Goal: Transaction & Acquisition: Subscribe to service/newsletter

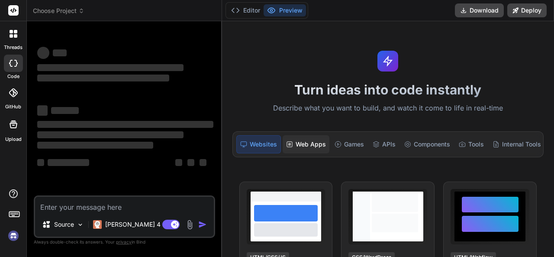
click at [308, 142] on div "Web Apps" at bounding box center [306, 144] width 47 height 18
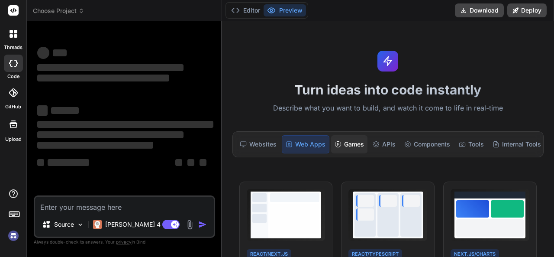
click at [343, 140] on div "Games" at bounding box center [349, 144] width 36 height 18
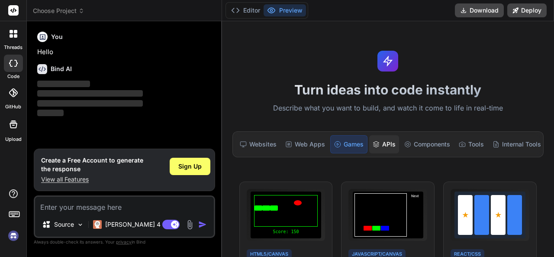
click at [373, 143] on icon at bounding box center [376, 144] width 7 height 7
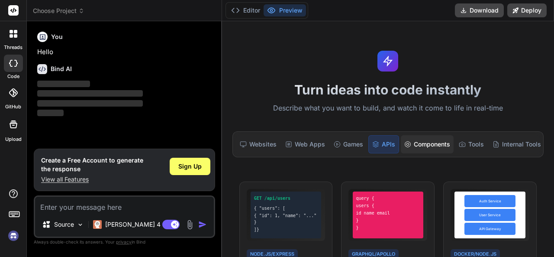
click at [424, 149] on div "Components" at bounding box center [427, 144] width 53 height 18
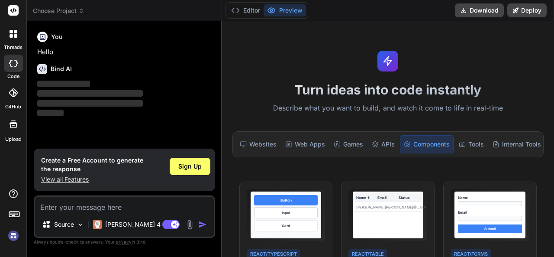
click at [452, 147] on div "Components" at bounding box center [427, 144] width 54 height 18
click at [462, 142] on icon at bounding box center [462, 144] width 7 height 7
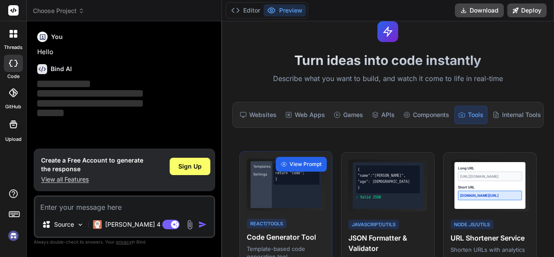
scroll to position [43, 0]
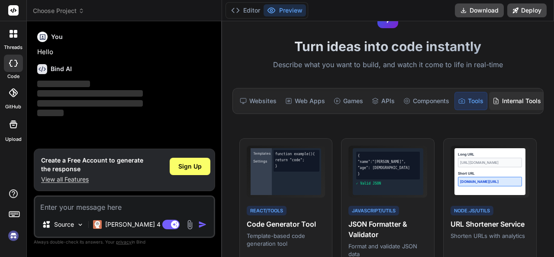
click at [515, 99] on div "Internal Tools" at bounding box center [516, 101] width 55 height 18
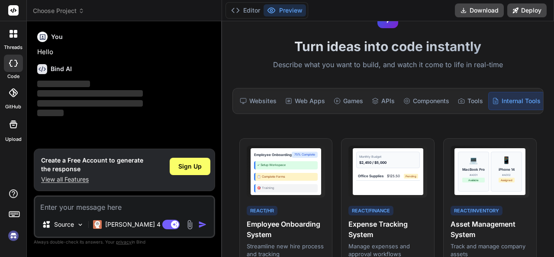
click at [461, 115] on div "Turn ideas into code instantly Describe what you want to build, and watch it co…" at bounding box center [388, 139] width 332 height 236
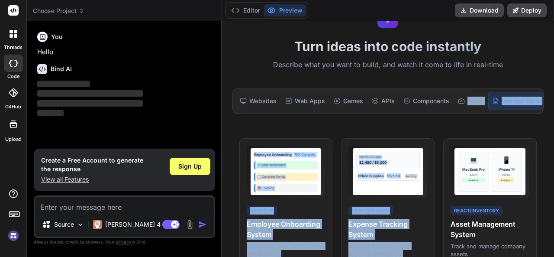
drag, startPoint x: 461, startPoint y: 115, endPoint x: 469, endPoint y: 110, distance: 9.7
click at [469, 110] on div "Turn ideas into code instantly Describe what you want to build, and watch it co…" at bounding box center [388, 139] width 332 height 236
click at [349, 130] on div "Turn ideas into code instantly Describe what you want to build, and watch it co…" at bounding box center [388, 139] width 332 height 236
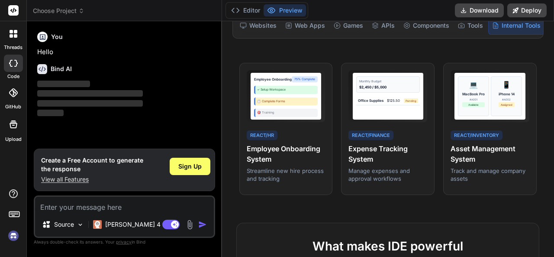
scroll to position [0, 0]
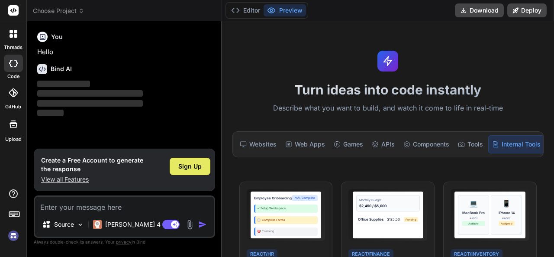
click at [185, 164] on span "Sign Up" at bounding box center [189, 166] width 23 height 9
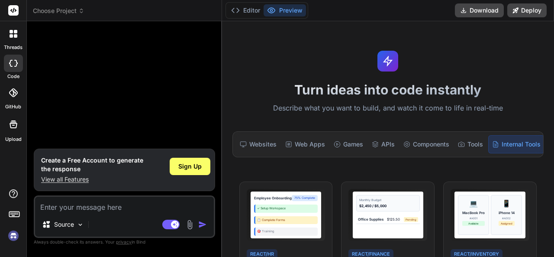
type textarea "x"
click at [255, 11] on button "Editor" at bounding box center [246, 10] width 36 height 12
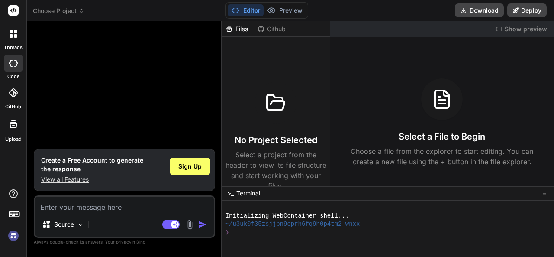
click at [91, 203] on textarea at bounding box center [124, 205] width 179 height 16
type textarea "ih"
type textarea "x"
type textarea "i"
type textarea "x"
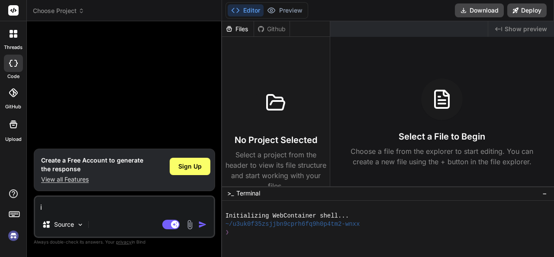
type textarea "x"
type textarea "h"
type textarea "x"
type textarea "hi"
type textarea "x"
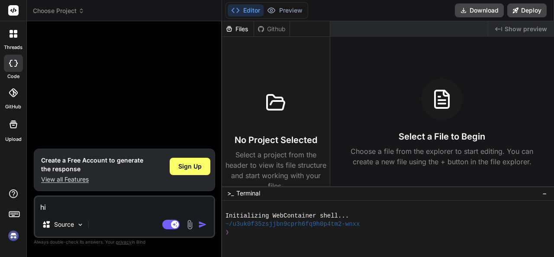
type textarea "hi"
click at [207, 220] on div "Agent Mode. When this toggle is activated, AI automatically makes decisions, re…" at bounding box center [186, 224] width 50 height 10
click at [200, 222] on img "button" at bounding box center [202, 224] width 9 height 9
click at [114, 210] on textarea "hi" at bounding box center [124, 205] width 179 height 16
click at [191, 163] on span "Sign Up" at bounding box center [189, 166] width 23 height 9
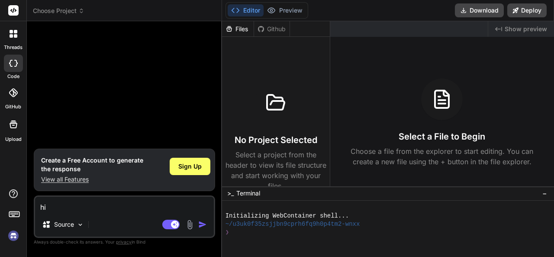
click at [200, 225] on img "button" at bounding box center [202, 224] width 9 height 9
click at [61, 181] on p "View all Features" at bounding box center [92, 179] width 102 height 9
type textarea "x"
click at [194, 164] on span "Sign Up" at bounding box center [189, 166] width 23 height 9
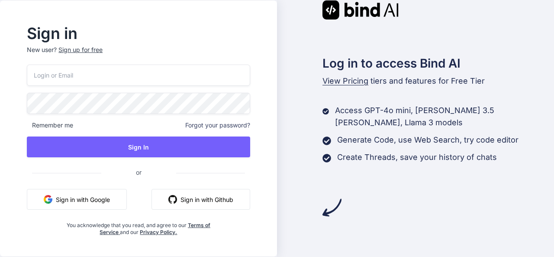
click at [179, 82] on input "email" at bounding box center [138, 75] width 223 height 21
click at [65, 199] on button "Sign in with Google" at bounding box center [77, 199] width 100 height 21
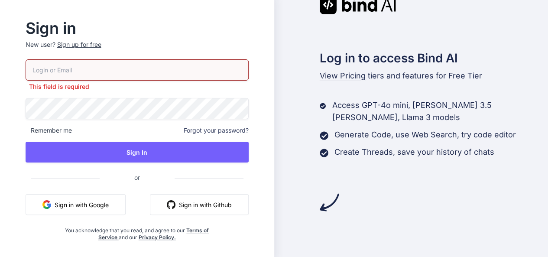
click at [65, 200] on button "Sign in with Google" at bounding box center [76, 204] width 100 height 21
click at [105, 200] on button "Sign in with Google" at bounding box center [76, 204] width 100 height 21
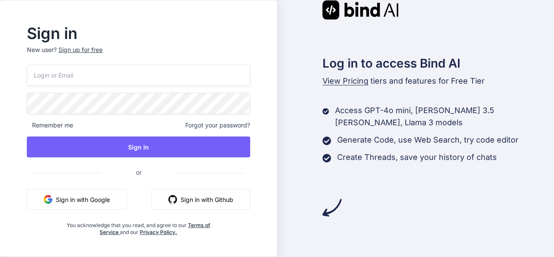
click at [94, 203] on button "Sign in with Google" at bounding box center [77, 199] width 100 height 21
click at [169, 84] on input "email" at bounding box center [138, 75] width 223 height 21
type input "dineshv9299@gmail.com"
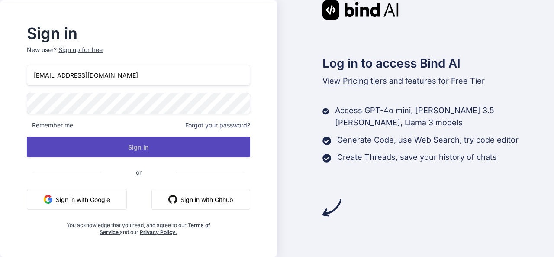
click at [108, 144] on button "Sign In" at bounding box center [138, 146] width 223 height 21
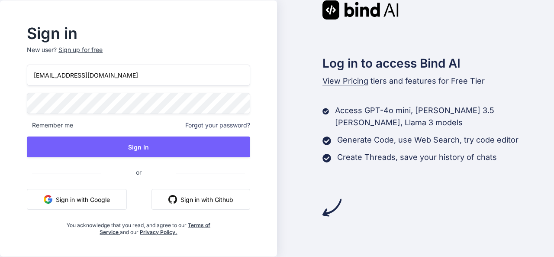
click at [87, 48] on div "Sign up for free" at bounding box center [80, 49] width 44 height 9
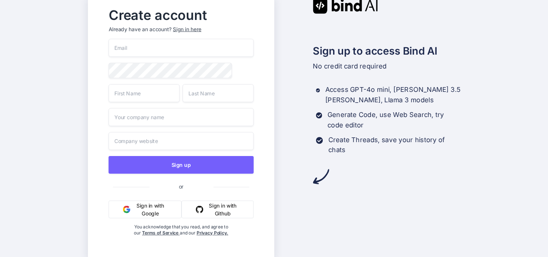
click at [182, 51] on input "email" at bounding box center [180, 48] width 145 height 18
click at [139, 208] on button "Sign in with Google" at bounding box center [144, 209] width 73 height 18
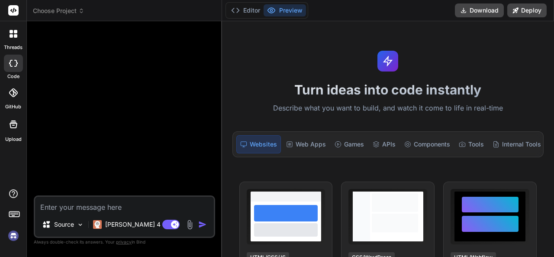
type textarea "x"
type textarea "h"
type textarea "x"
click at [58, 223] on p "Source" at bounding box center [64, 224] width 20 height 9
click at [61, 222] on p "Source" at bounding box center [64, 224] width 20 height 9
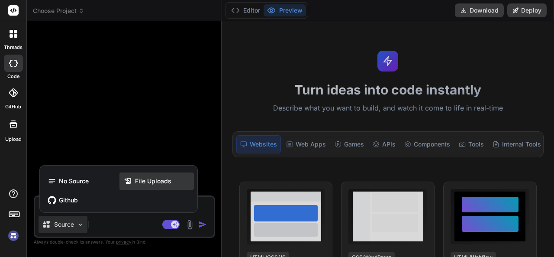
click at [163, 176] on div "File Uploads" at bounding box center [157, 180] width 74 height 17
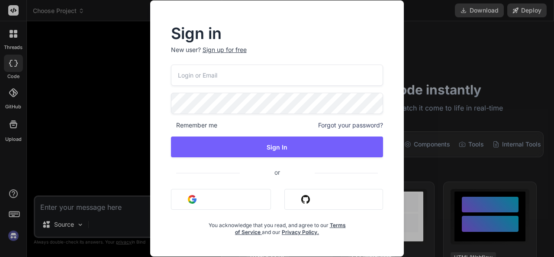
click at [122, 167] on div "Sign in New user? Sign up for free Remember me Forgot your password? Sign In or…" at bounding box center [277, 128] width 554 height 257
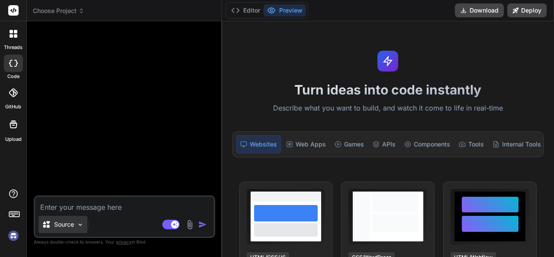
click at [69, 223] on p "Source" at bounding box center [64, 224] width 20 height 9
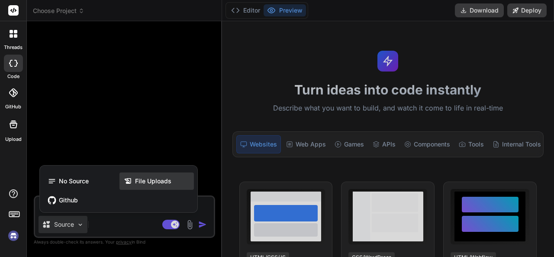
click at [139, 177] on div "File Uploads" at bounding box center [157, 180] width 74 height 17
type textarea "x"
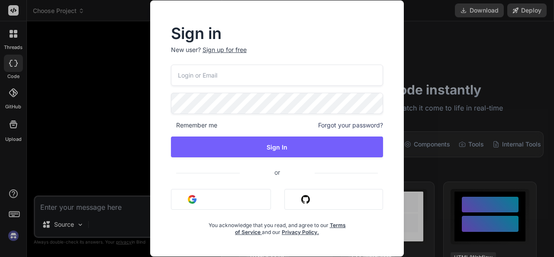
click at [250, 168] on span "or" at bounding box center [277, 172] width 75 height 21
click at [223, 194] on button "Sign in with Google" at bounding box center [221, 199] width 100 height 21
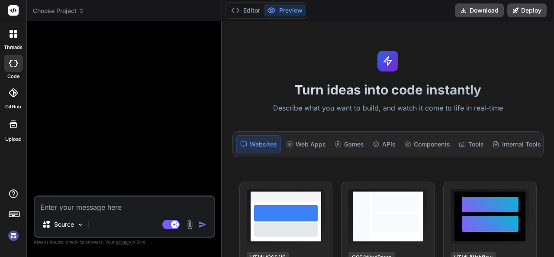
click at [168, 209] on textarea at bounding box center [124, 205] width 179 height 16
click at [171, 209] on textarea at bounding box center [124, 205] width 179 height 16
paste textarea "Create a fully responsive, animated web page for Smart Bus Solution – Revolutio…"
type textarea "Create a fully responsive, animated web page for Smart Bus Solution – Revolutio…"
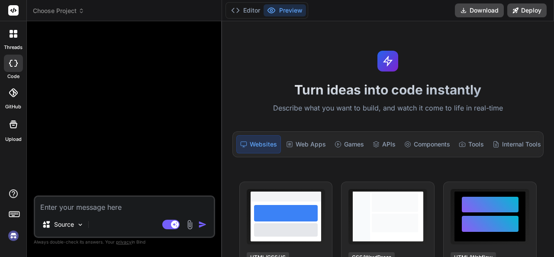
type textarea "x"
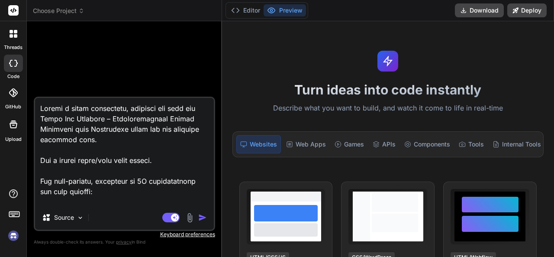
scroll to position [312, 0]
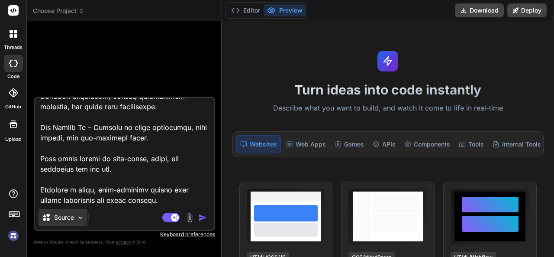
type textarea "Create a fully responsive, animated web page for Smart Bus Solution – Revolutio…"
click at [68, 218] on p "Source" at bounding box center [64, 217] width 20 height 9
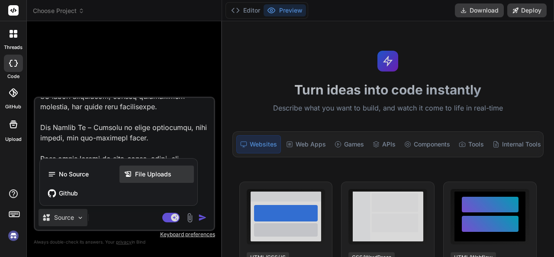
click at [163, 173] on span "File Uploads" at bounding box center [153, 174] width 36 height 9
type textarea "x"
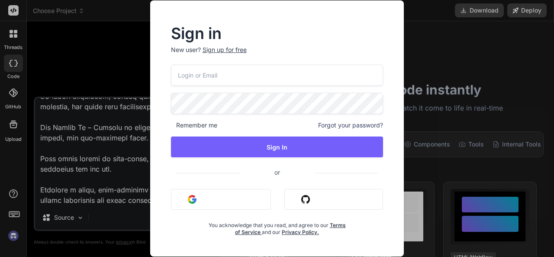
click at [109, 171] on div "Sign in New user? Sign up for free Remember me Forgot your password? Sign In or…" at bounding box center [277, 128] width 554 height 257
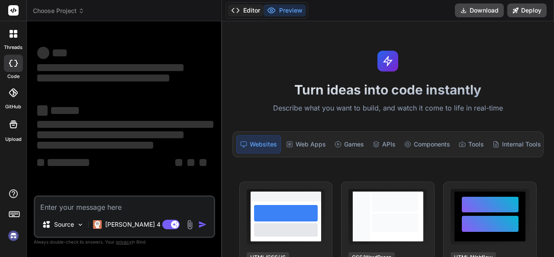
click at [243, 8] on button "Editor" at bounding box center [246, 10] width 36 height 12
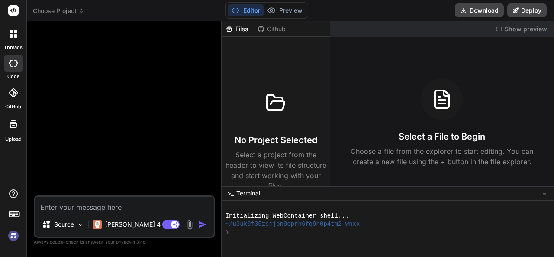
click at [242, 114] on div "No Project Selected Select a project from the header to view its file structure…" at bounding box center [276, 136] width 101 height 109
click at [69, 220] on p "Source" at bounding box center [64, 224] width 20 height 9
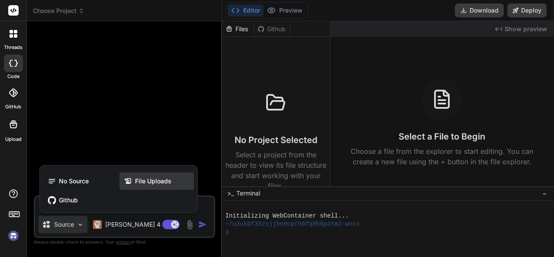
click at [171, 180] on div "File Uploads" at bounding box center [157, 180] width 74 height 17
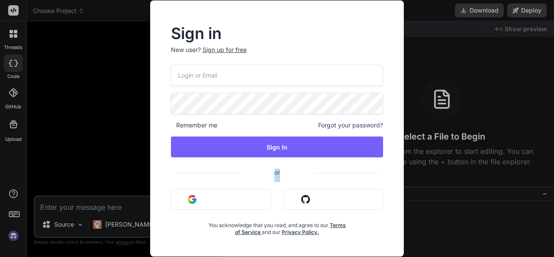
click at [156, 160] on div "Sign in New user? Sign up for free Remember me Forgot your password? Sign In or…" at bounding box center [277, 128] width 254 height 256
drag, startPoint x: 103, startPoint y: 170, endPoint x: 108, endPoint y: 206, distance: 35.8
click at [103, 171] on div "Sign in New user? Sign up for free Remember me Forgot your password? Sign In or…" at bounding box center [277, 128] width 554 height 257
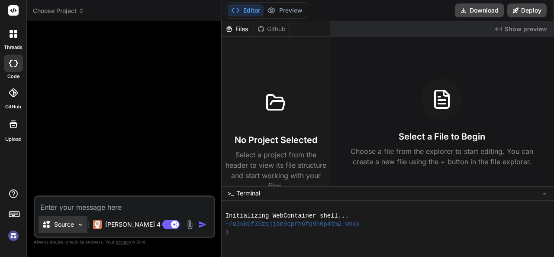
click at [75, 220] on div "Source" at bounding box center [63, 224] width 49 height 17
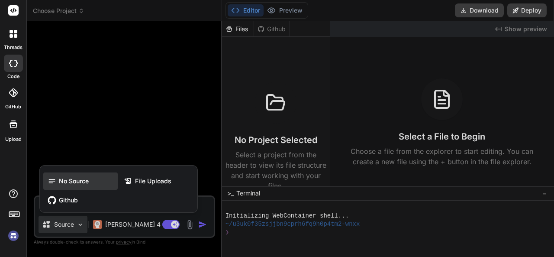
click at [89, 182] on div "No Source" at bounding box center [80, 180] width 74 height 17
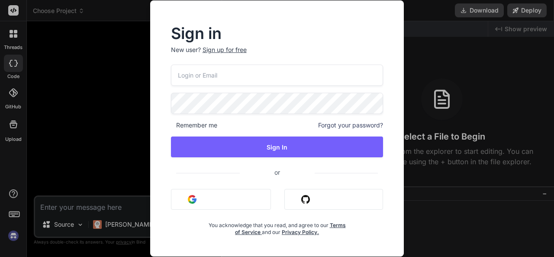
click at [116, 183] on div "Sign in New user? Sign up for free Remember me Forgot your password? Sign In or…" at bounding box center [277, 128] width 554 height 257
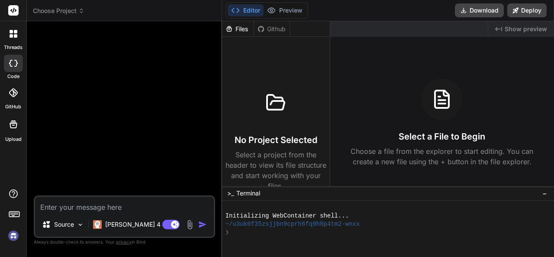
click at [80, 202] on textarea at bounding box center [124, 205] width 179 height 16
click at [56, 231] on div "Source" at bounding box center [63, 224] width 49 height 17
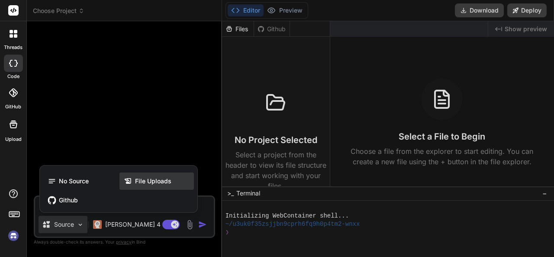
click at [126, 186] on div "File Uploads" at bounding box center [157, 180] width 74 height 17
type textarea "x"
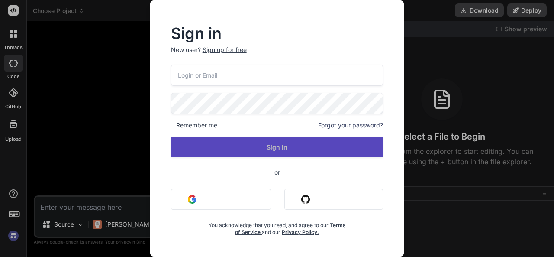
click at [230, 147] on button "Sign In" at bounding box center [277, 146] width 213 height 21
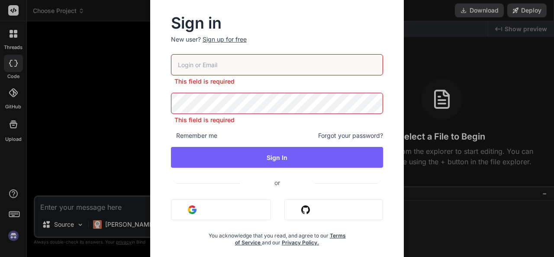
click at [252, 63] on input "email" at bounding box center [277, 64] width 213 height 21
type input "dineshv9299@gmail.com"
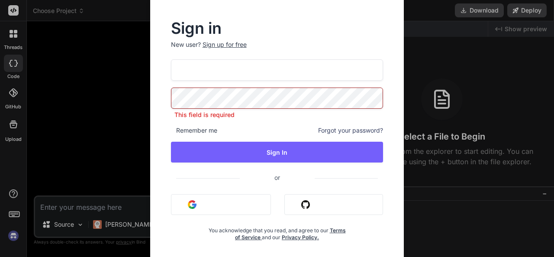
click at [171, 121] on div "Sign in New user? Sign up for free dineshv9299@gmail.com This field is required…" at bounding box center [277, 131] width 240 height 220
click at [252, 166] on div "dineshv9299@gmail.com This field is required Remember me Forgot your password? …" at bounding box center [277, 149] width 213 height 181
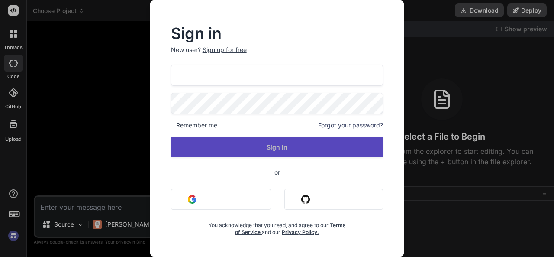
click at [280, 145] on button "Sign In" at bounding box center [277, 146] width 213 height 21
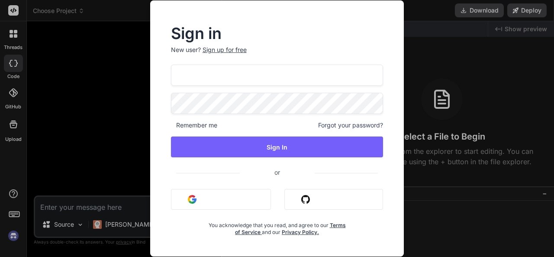
click at [314, 126] on div "Remember me Forgot your password?" at bounding box center [277, 125] width 213 height 9
click at [320, 123] on span "Forgot your password?" at bounding box center [350, 125] width 65 height 9
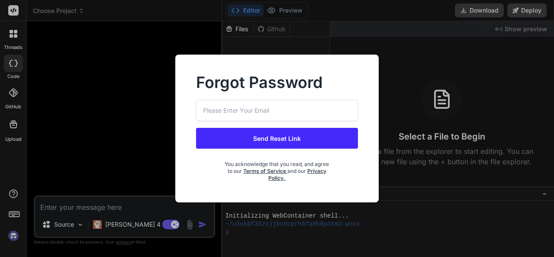
click at [139, 93] on div "Forgot Password Send Reset Link You acknowledge that you read, and agree to our…" at bounding box center [277, 128] width 554 height 257
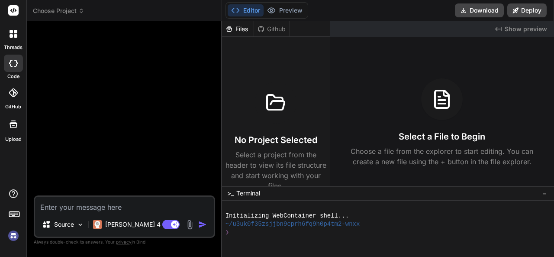
click at [24, 240] on div at bounding box center [13, 215] width 26 height 55
click at [15, 236] on img at bounding box center [13, 235] width 15 height 15
click at [18, 237] on img at bounding box center [13, 235] width 15 height 15
click at [72, 226] on p "Source" at bounding box center [64, 224] width 20 height 9
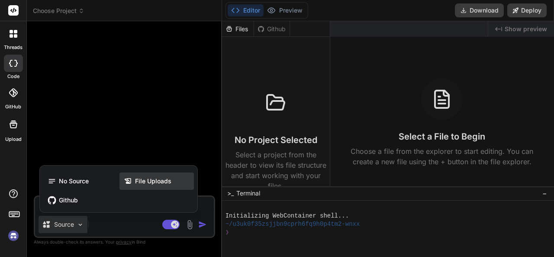
click at [134, 186] on div "File Uploads" at bounding box center [157, 180] width 74 height 17
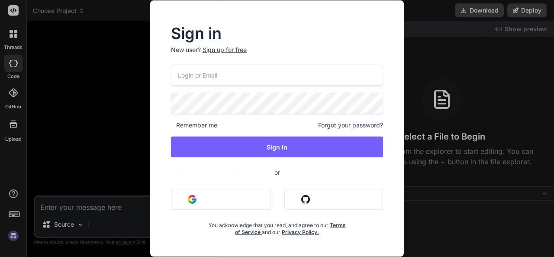
click at [219, 127] on div "Remember me Forgot your password? Sign In or Sign in with Google Sign in with G…" at bounding box center [277, 150] width 213 height 171
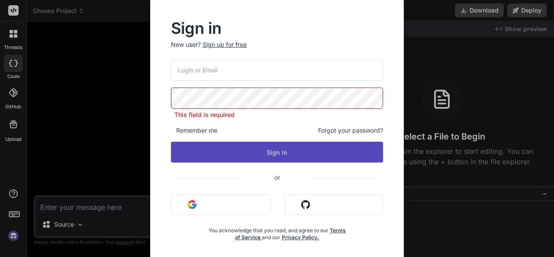
drag, startPoint x: 217, startPoint y: 144, endPoint x: 207, endPoint y: 151, distance: 11.8
click at [217, 146] on button "Sign In" at bounding box center [277, 152] width 213 height 21
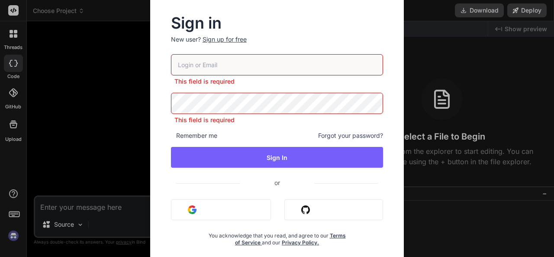
type textarea "x"
click at [230, 32] on div "Sign in New user? Sign up for free" at bounding box center [277, 35] width 213 height 38
click at [229, 38] on div "Sign up for free" at bounding box center [225, 39] width 44 height 9
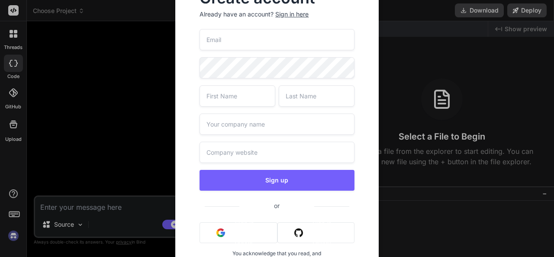
click at [229, 38] on input "email" at bounding box center [277, 39] width 155 height 21
click at [230, 40] on input "email" at bounding box center [277, 39] width 155 height 21
type input "dineshv9299@gmail.com"
click at [244, 97] on input "text" at bounding box center [238, 95] width 76 height 21
type input "dinesh"
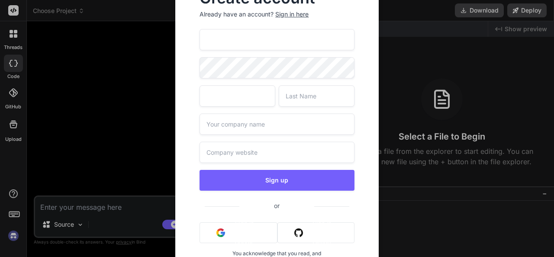
type input "Veeravalli"
click at [236, 122] on input "text" at bounding box center [277, 123] width 155 height 21
click at [236, 122] on input "B" at bounding box center [277, 123] width 155 height 21
type input "Brihaspathi"
click at [239, 150] on input "text" at bounding box center [277, 152] width 155 height 21
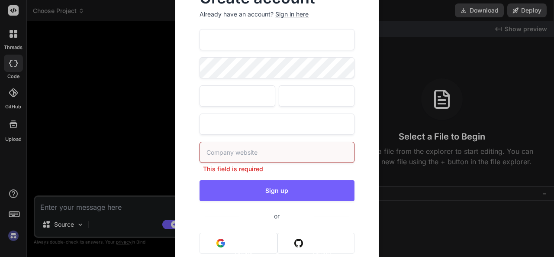
click at [255, 115] on input "Brihaspathi" at bounding box center [277, 123] width 155 height 21
click at [244, 147] on input "text" at bounding box center [277, 152] width 155 height 21
type input "B"
type input "brihaspathi.com"
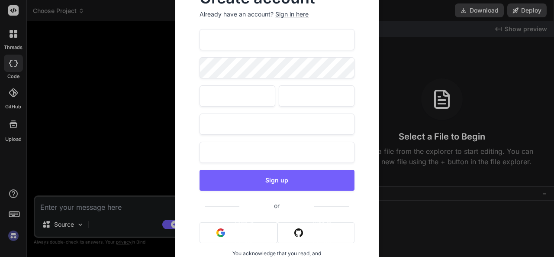
click at [255, 82] on div "dineshv9299@gmail.com dinesh Veeravalli Brihaspathi brihaspathi.com Sign up or …" at bounding box center [277, 160] width 155 height 262
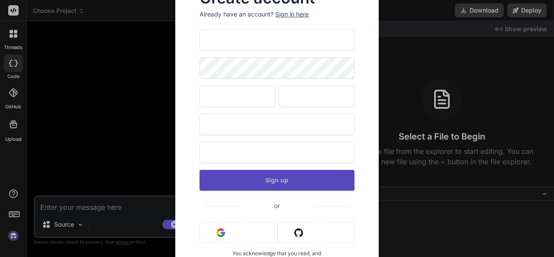
click at [305, 181] on button "Sign up" at bounding box center [277, 180] width 155 height 21
click at [280, 184] on button "Sign up" at bounding box center [277, 180] width 155 height 21
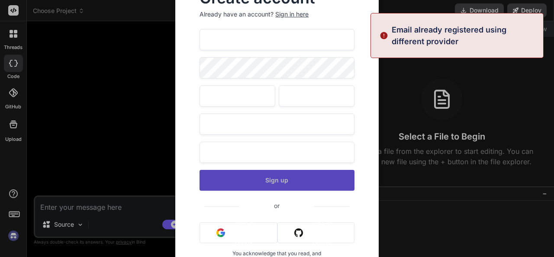
click at [280, 184] on button "Sign up" at bounding box center [277, 180] width 155 height 21
drag, startPoint x: 292, startPoint y: 184, endPoint x: 288, endPoint y: 181, distance: 4.7
click at [293, 184] on button "Sign up" at bounding box center [277, 180] width 155 height 21
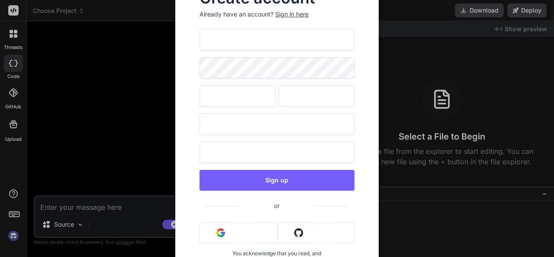
click at [125, 152] on div "Create account Already have an account? Sign in here dineshv9299@gmail.com dine…" at bounding box center [277, 128] width 554 height 257
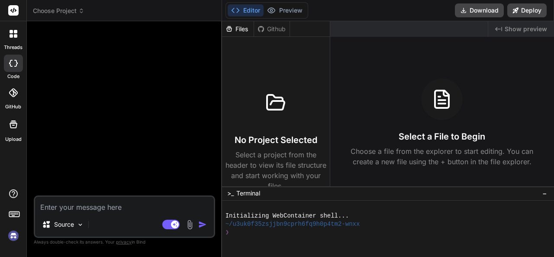
click at [13, 234] on img at bounding box center [13, 235] width 15 height 15
type textarea "x"
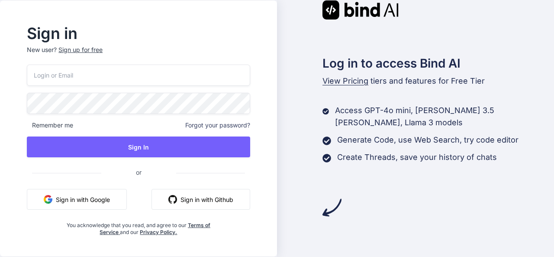
click at [99, 191] on button "Sign in with Google" at bounding box center [77, 199] width 100 height 21
click at [101, 193] on button "Sign in with Google" at bounding box center [77, 199] width 100 height 21
click at [73, 40] on h2 "Sign in" at bounding box center [138, 33] width 223 height 14
click at [103, 50] on div "Sign up for free" at bounding box center [80, 49] width 44 height 9
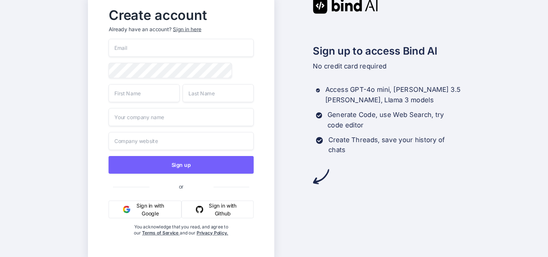
click at [139, 215] on button "Sign in with Google" at bounding box center [144, 209] width 73 height 18
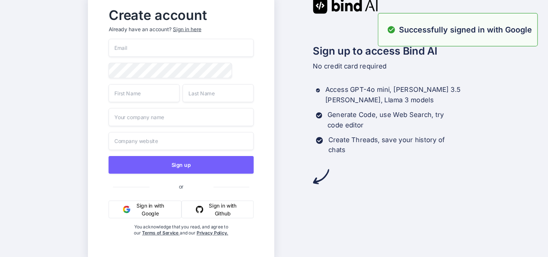
click at [461, 32] on p "Successfully signed in with Google" at bounding box center [465, 30] width 133 height 12
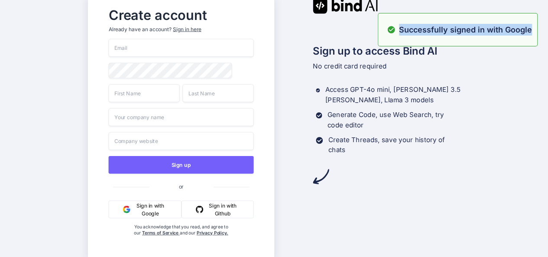
click at [461, 32] on p "Successfully signed in with Google" at bounding box center [465, 30] width 133 height 12
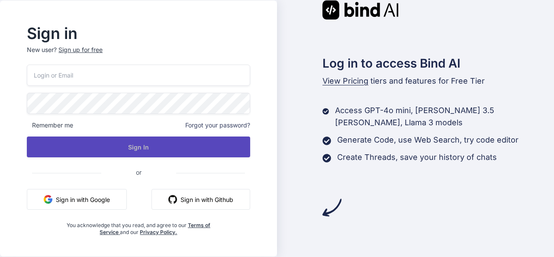
drag, startPoint x: 198, startPoint y: 141, endPoint x: 196, endPoint y: 152, distance: 11.0
click at [197, 146] on button "Sign In" at bounding box center [138, 146] width 223 height 21
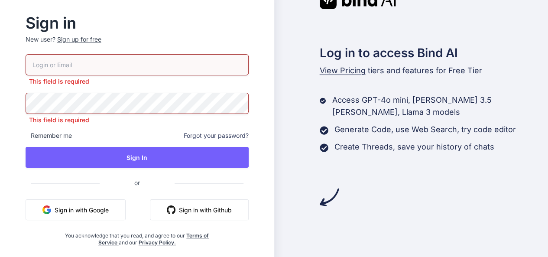
click at [75, 205] on button "Sign in with Google" at bounding box center [76, 209] width 100 height 21
click at [75, 208] on button "Sign in with Google" at bounding box center [76, 209] width 100 height 21
